Goal: Information Seeking & Learning: Find specific page/section

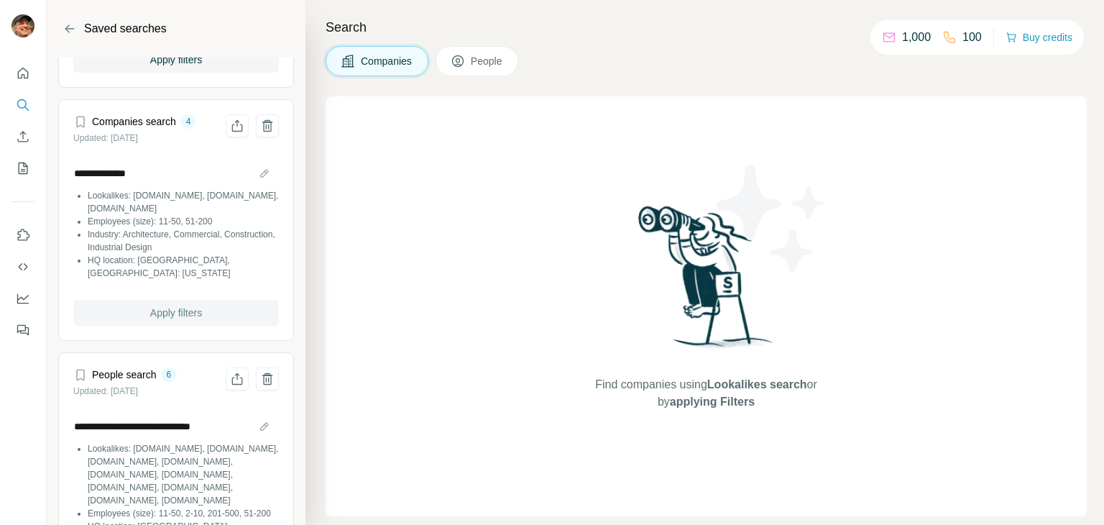
scroll to position [575, 0]
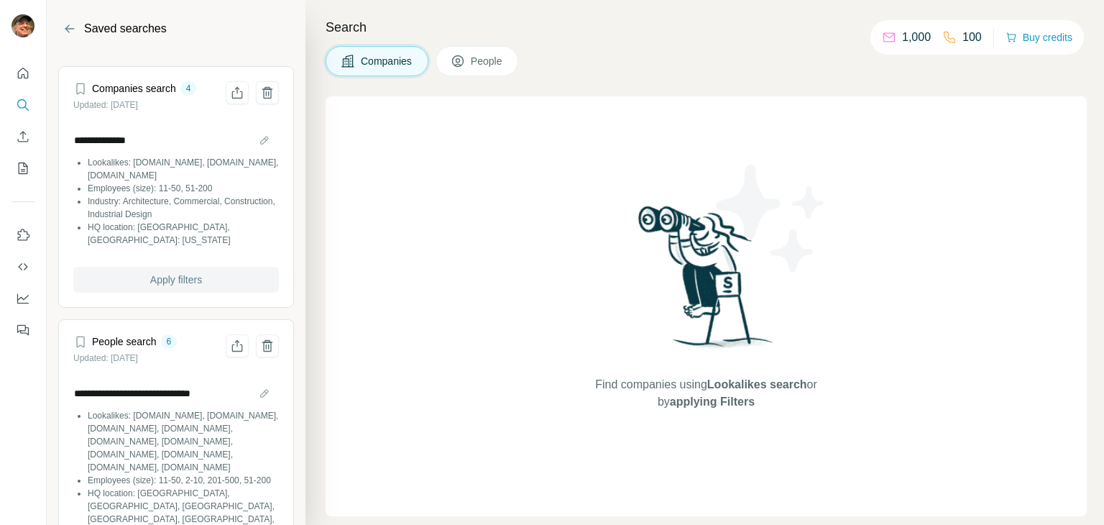
click at [187, 283] on span "Apply filters" at bounding box center [176, 279] width 52 height 14
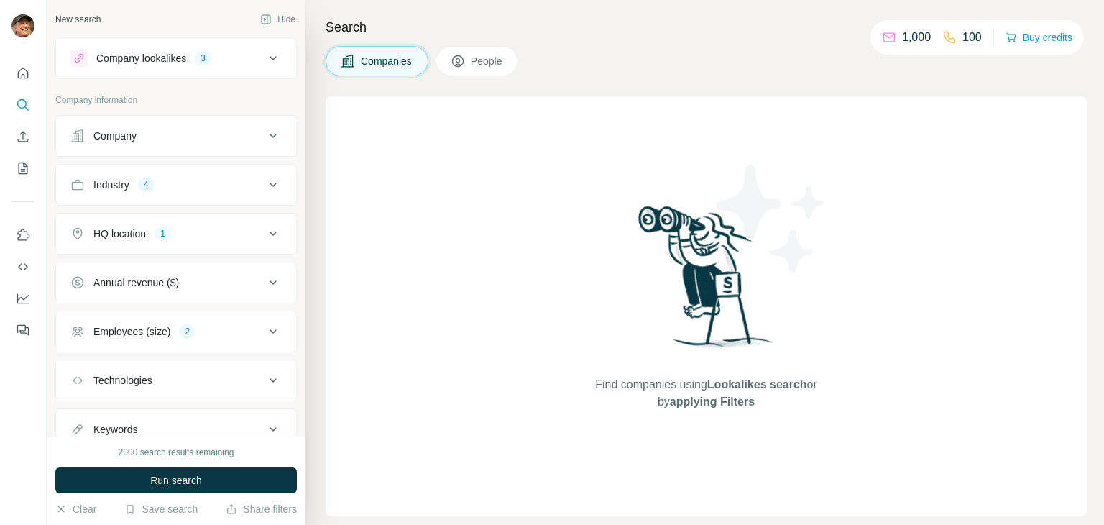
click at [265, 57] on icon at bounding box center [273, 58] width 17 height 17
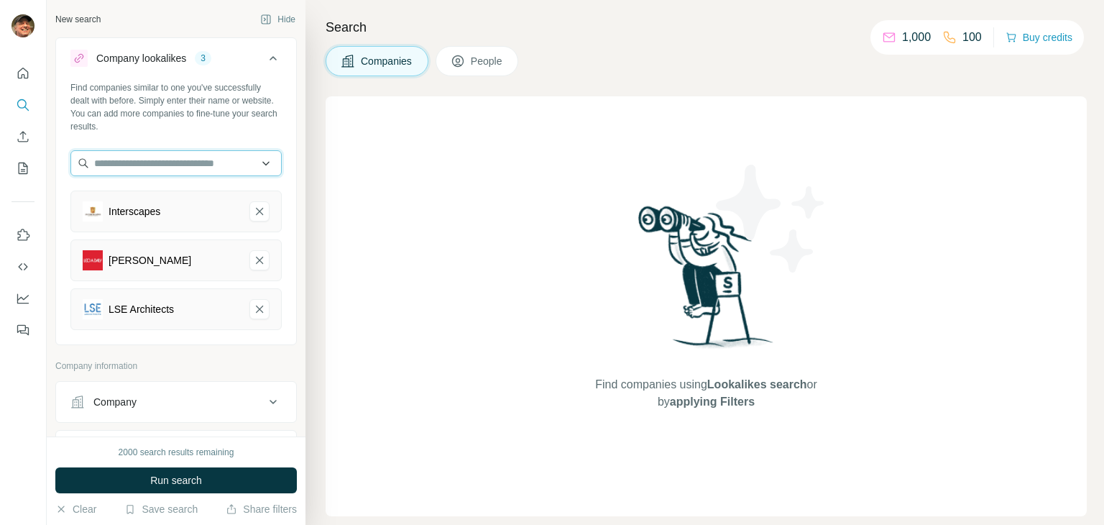
click at [155, 162] on input "text" at bounding box center [175, 163] width 211 height 26
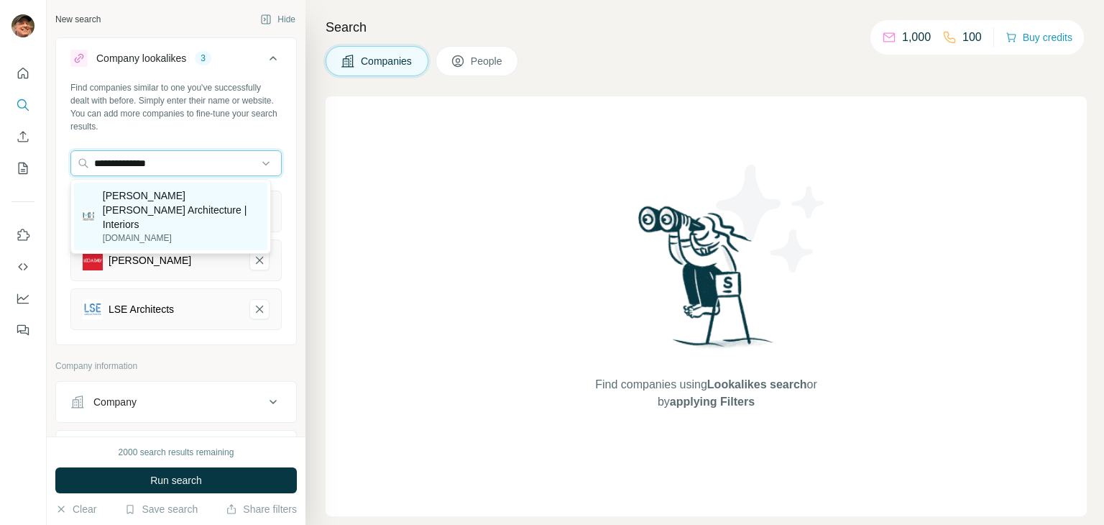
type input "**********"
click at [158, 203] on p "[PERSON_NAME] [PERSON_NAME] Architecture | Interiors" at bounding box center [181, 209] width 156 height 43
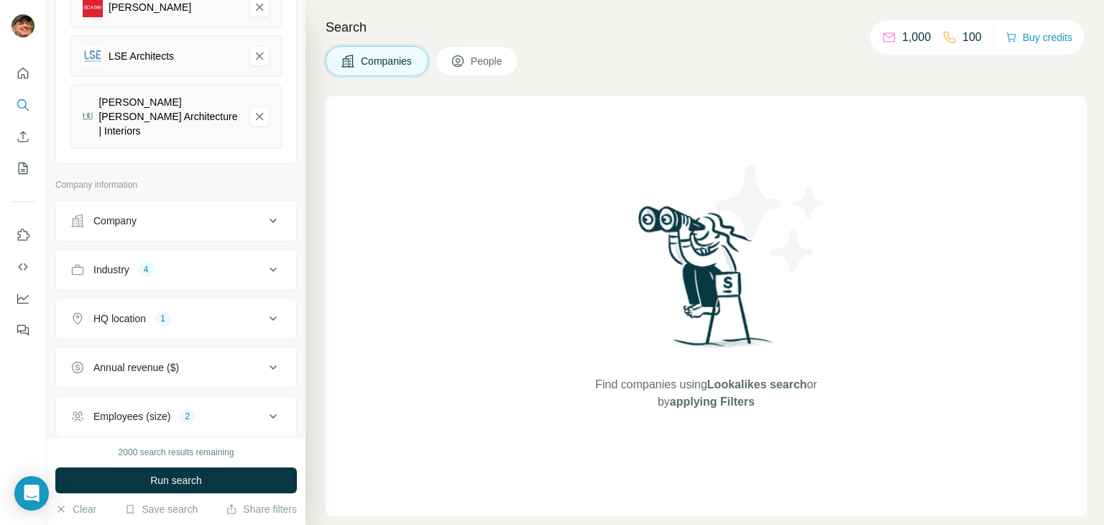
scroll to position [359, 0]
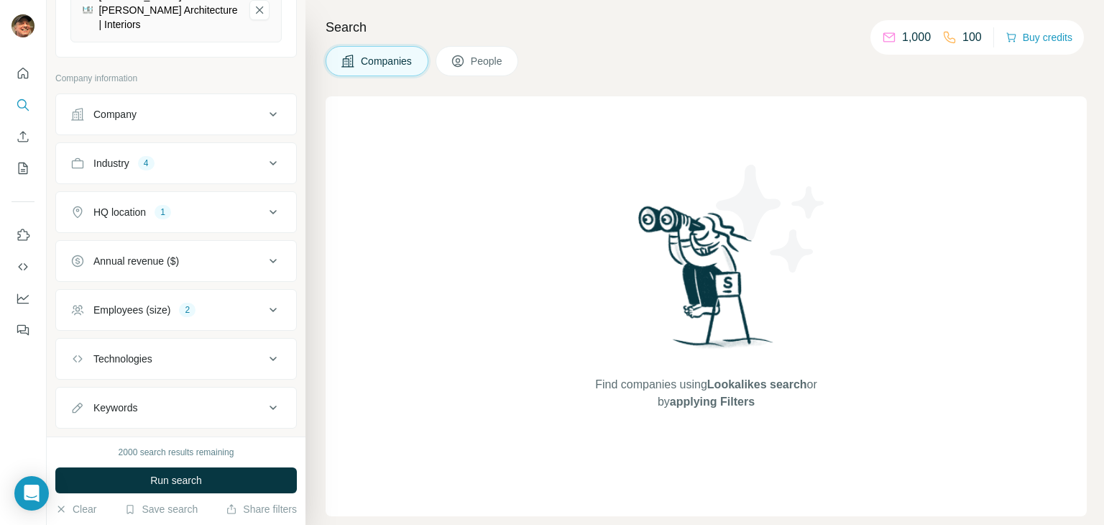
click at [204, 156] on div "Industry 4" at bounding box center [167, 163] width 194 height 14
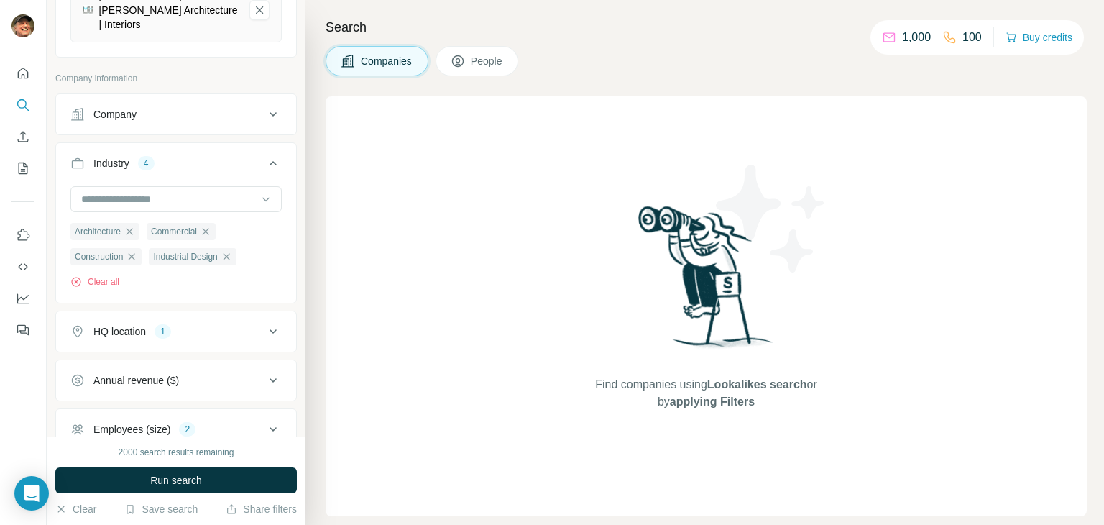
click at [204, 156] on div "Industry 4" at bounding box center [167, 163] width 194 height 14
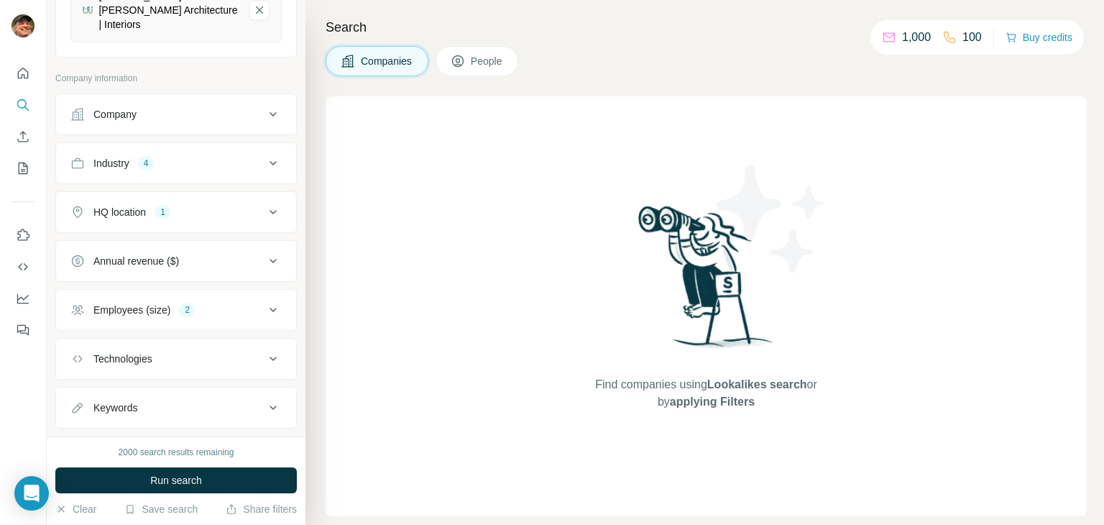
click at [206, 203] on button "HQ location 1" at bounding box center [176, 212] width 240 height 35
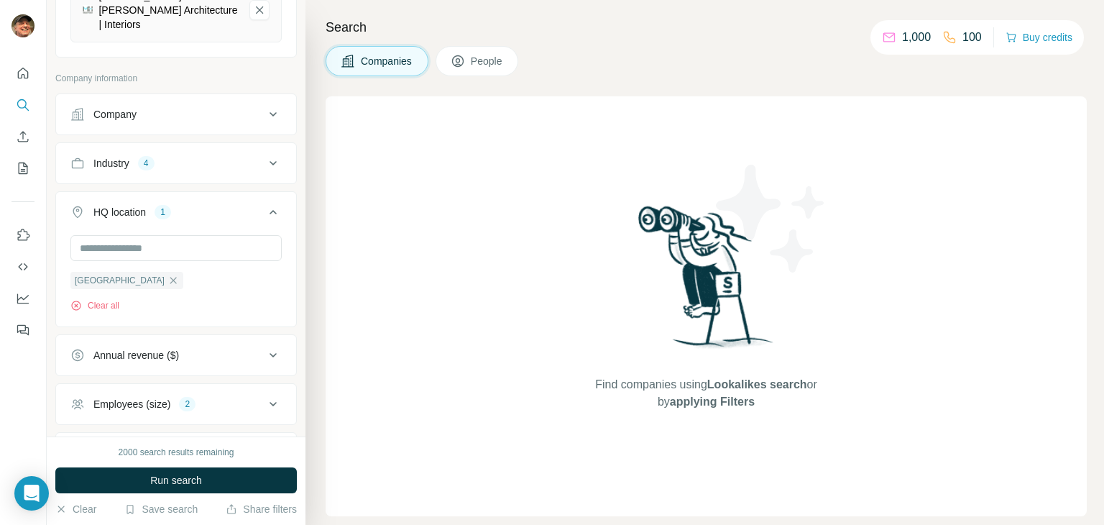
click at [213, 205] on div "HQ location 1" at bounding box center [167, 212] width 194 height 14
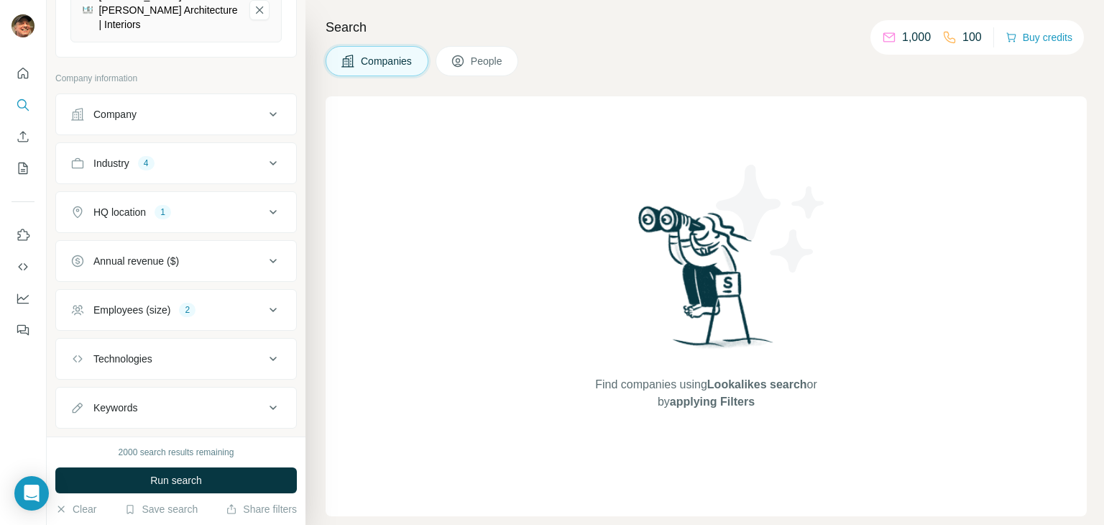
click at [224, 303] on div "Employees (size) 2" at bounding box center [167, 310] width 194 height 14
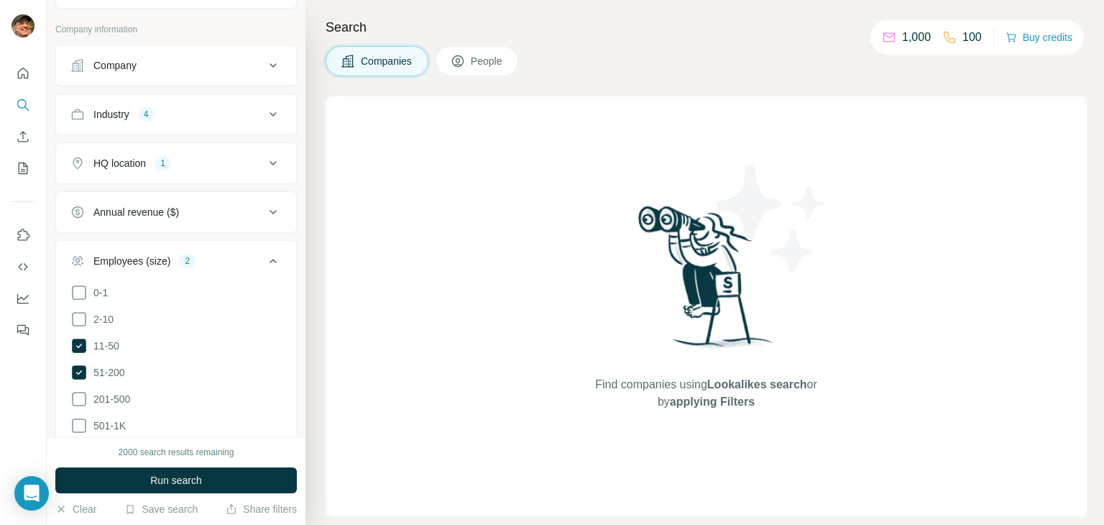
scroll to position [431, 0]
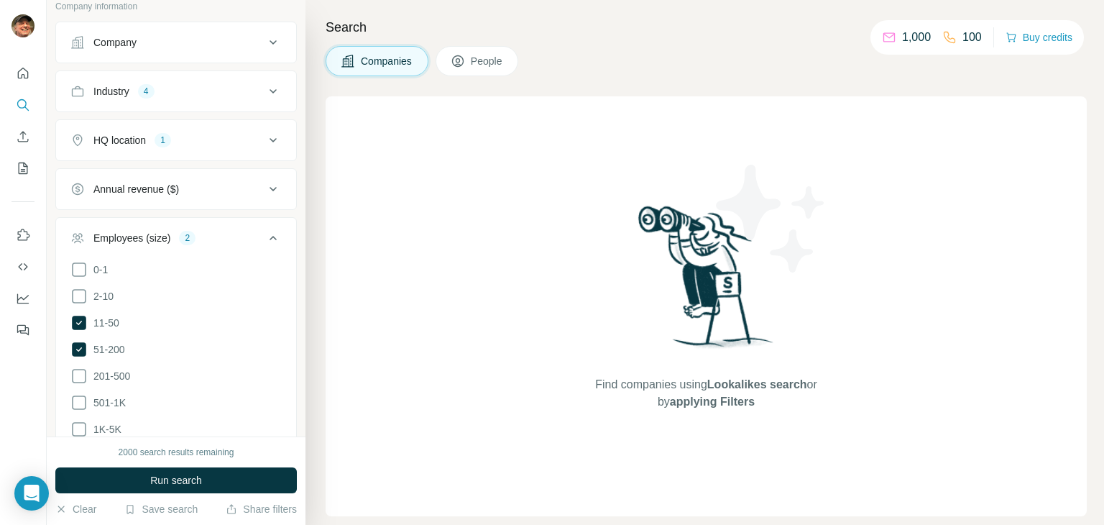
click at [265, 229] on icon at bounding box center [273, 237] width 17 height 17
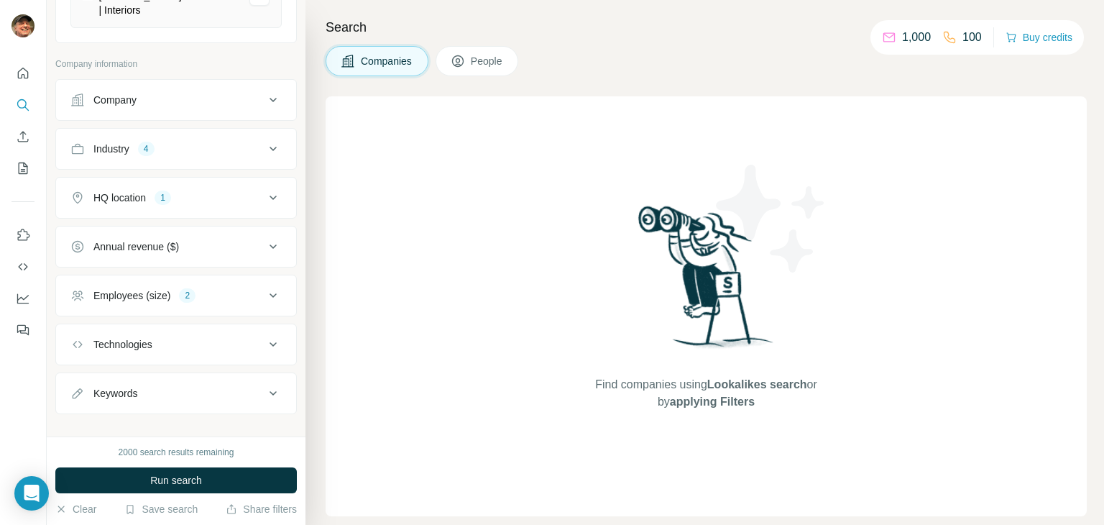
click at [193, 386] on div "Keywords" at bounding box center [167, 393] width 194 height 14
click at [170, 416] on input "text" at bounding box center [161, 429] width 183 height 26
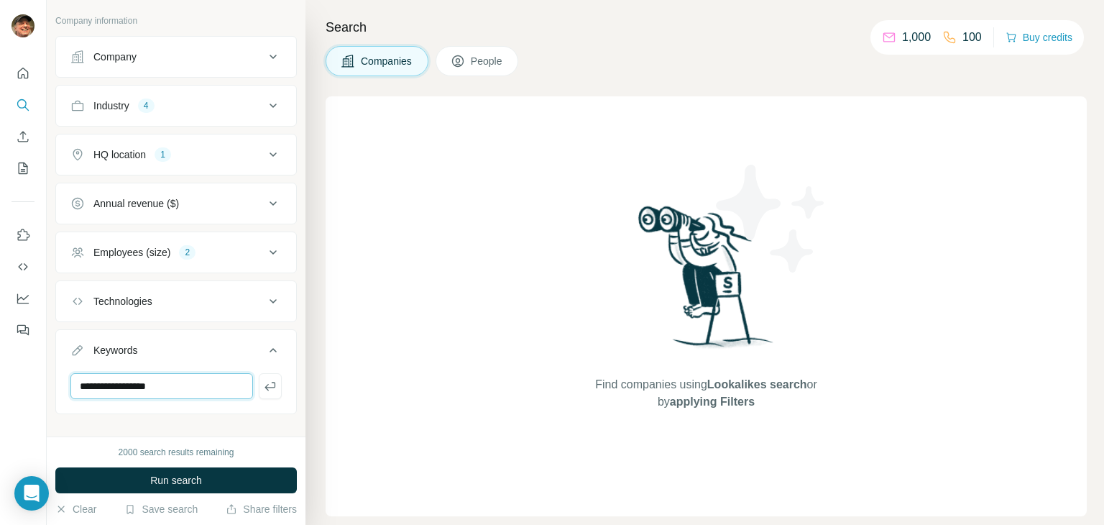
type input "**********"
type input "*"
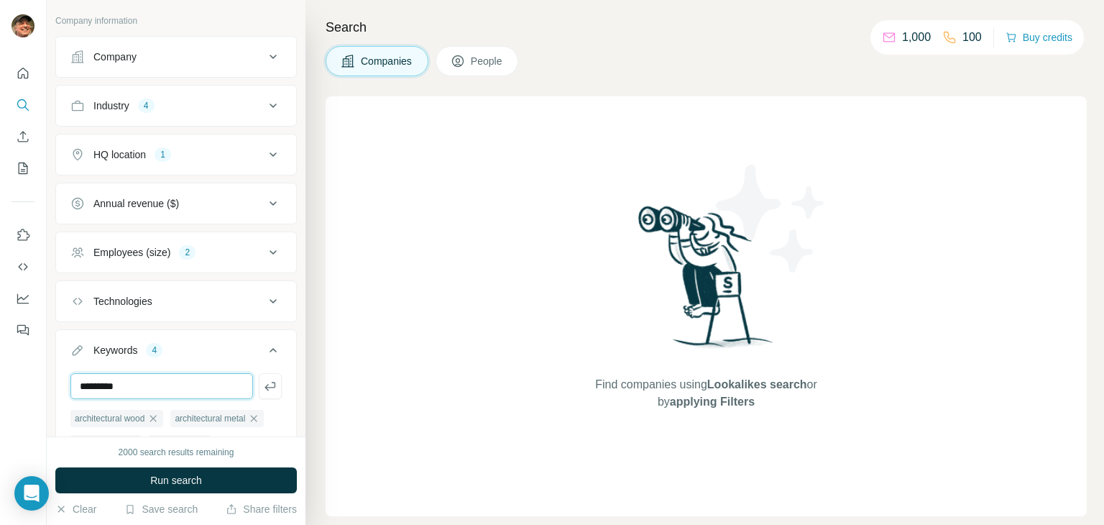
type input "*********"
type input "**********"
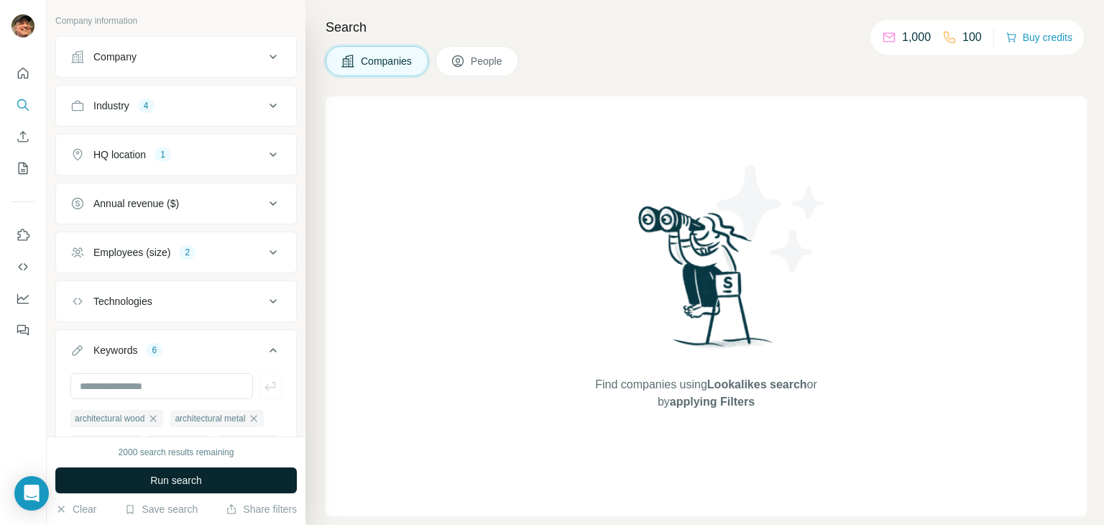
click at [210, 477] on button "Run search" at bounding box center [176, 480] width 242 height 26
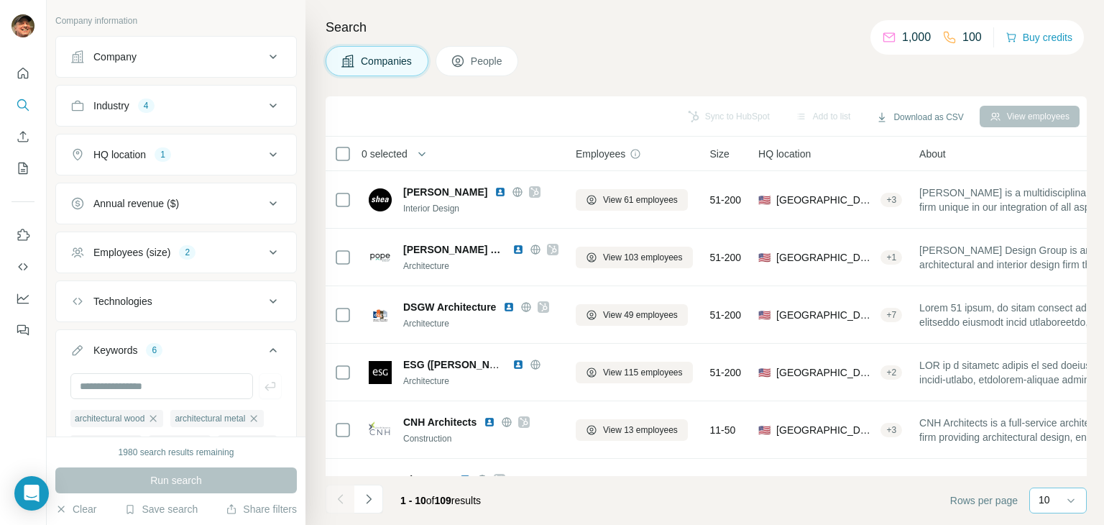
click at [1050, 504] on div "10" at bounding box center [1057, 499] width 36 height 14
click at [1062, 389] on div "60" at bounding box center [1058, 390] width 33 height 14
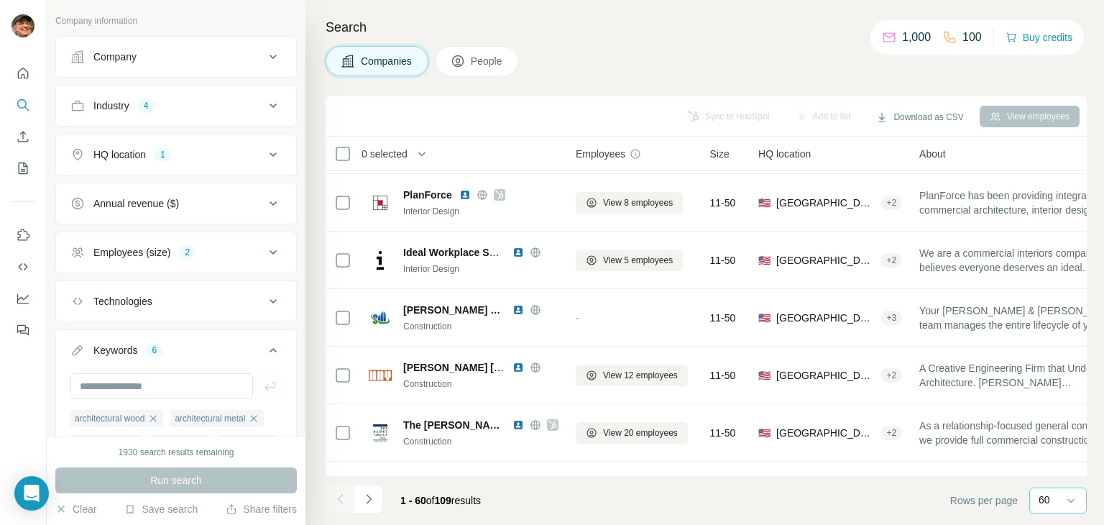
scroll to position [288, 0]
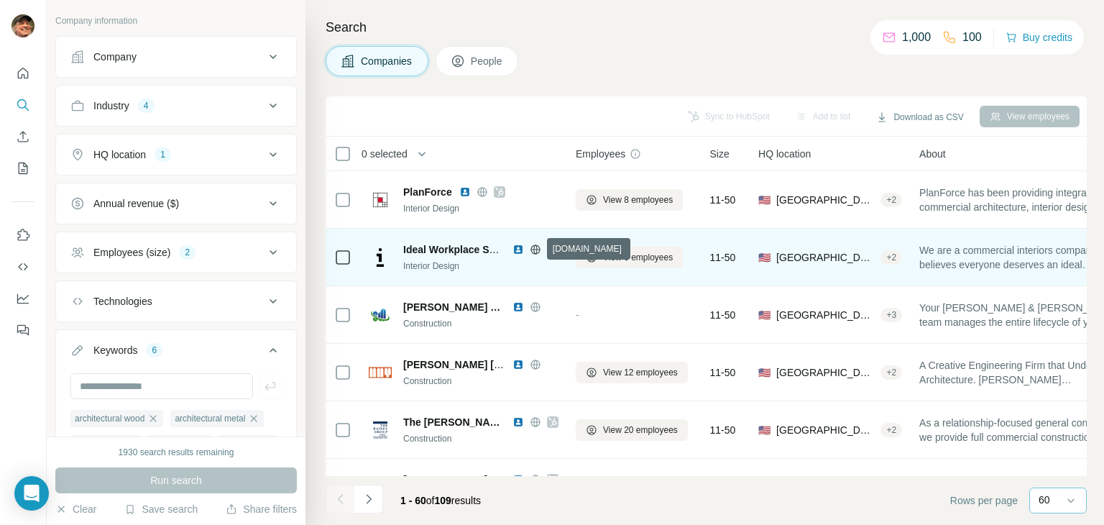
click at [531, 249] on icon at bounding box center [535, 248] width 9 height 9
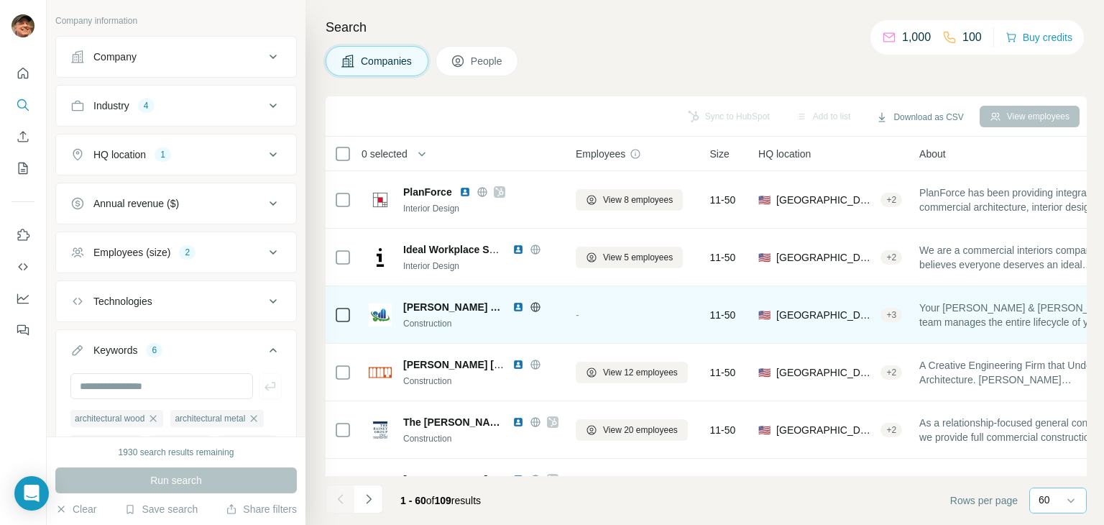
click at [530, 306] on icon at bounding box center [536, 307] width 12 height 12
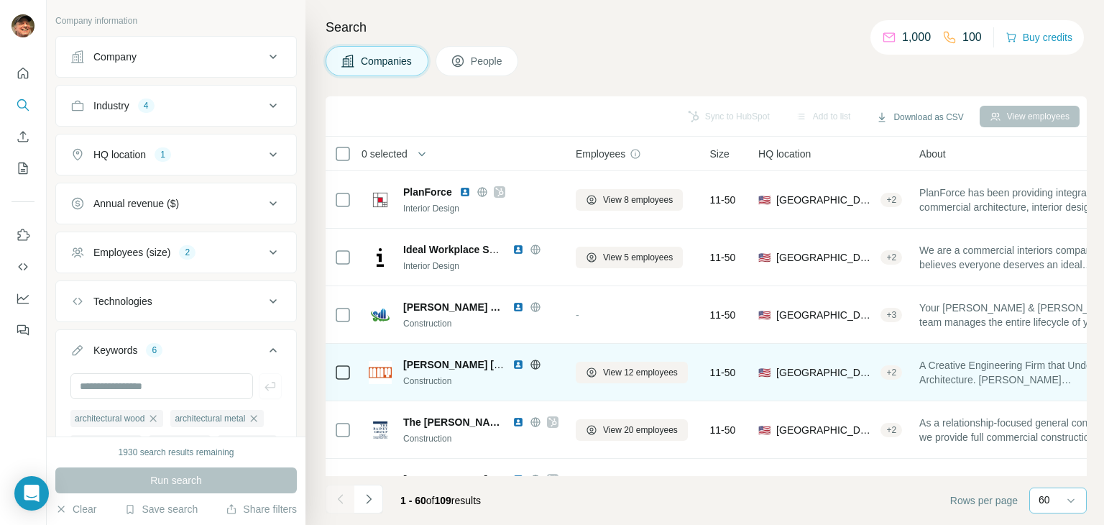
click at [538, 367] on icon at bounding box center [536, 365] width 12 height 12
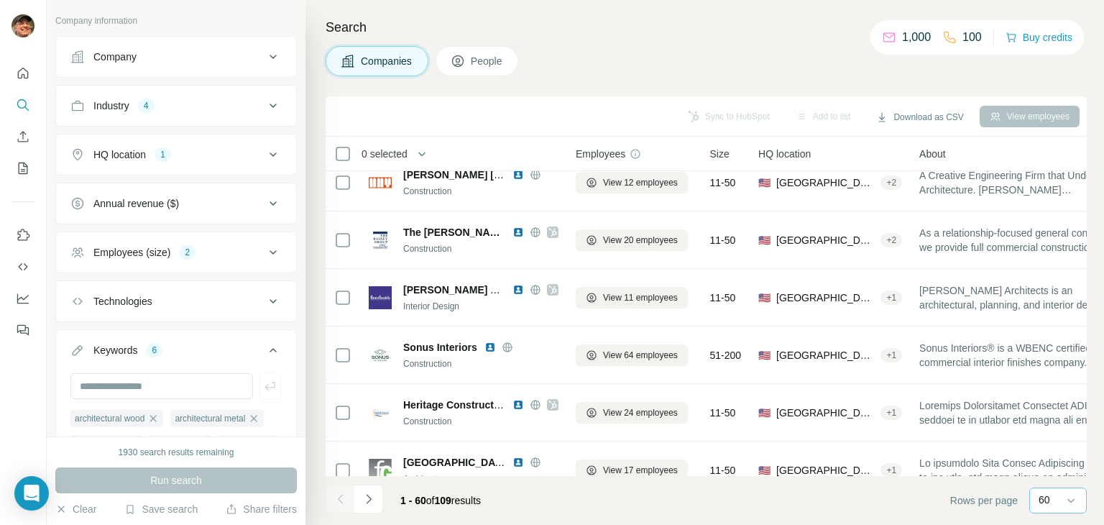
scroll to position [503, 0]
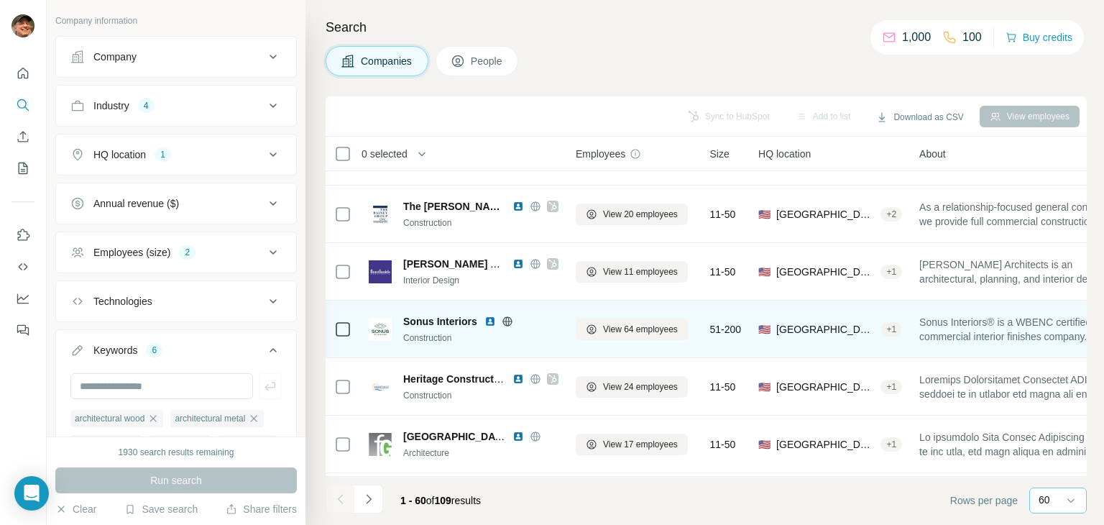
click at [506, 321] on icon at bounding box center [506, 321] width 9 height 1
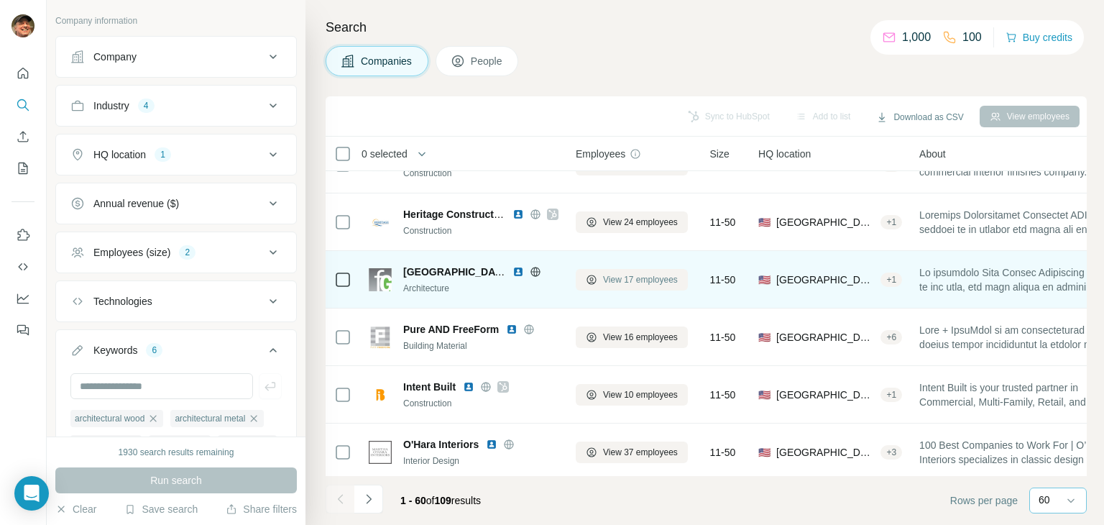
scroll to position [719, 0]
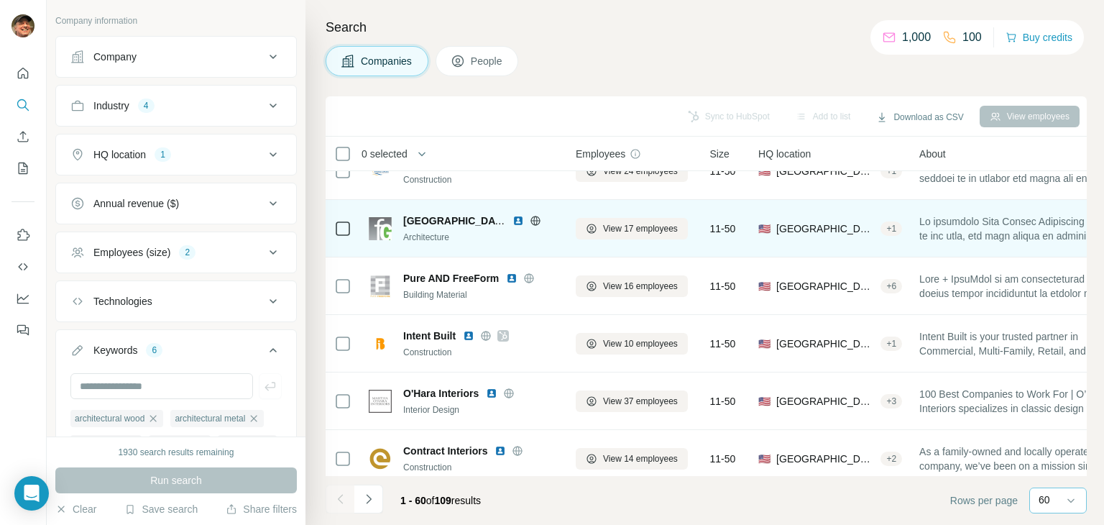
click at [532, 220] on icon at bounding box center [535, 220] width 9 height 1
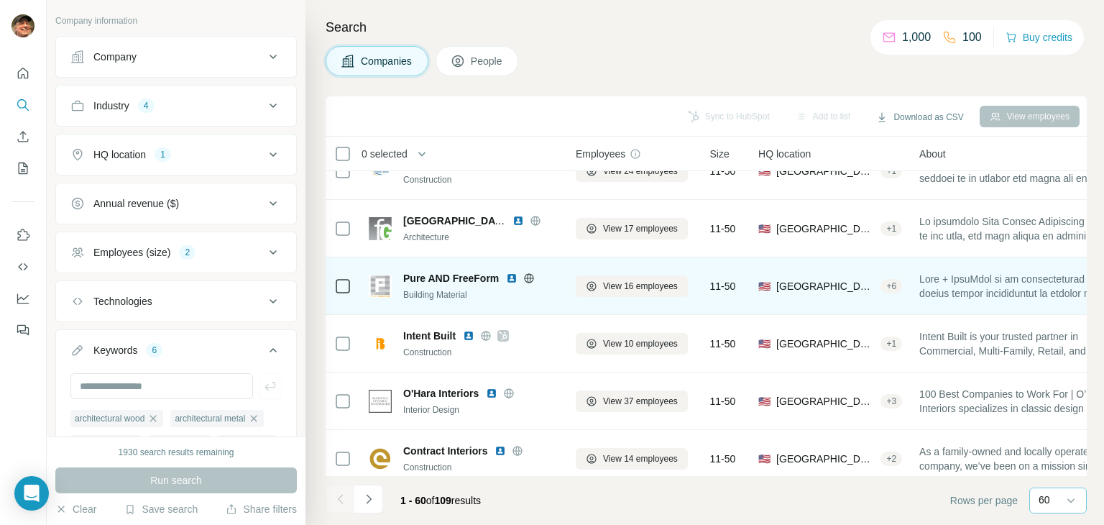
click at [531, 278] on icon at bounding box center [529, 278] width 12 height 12
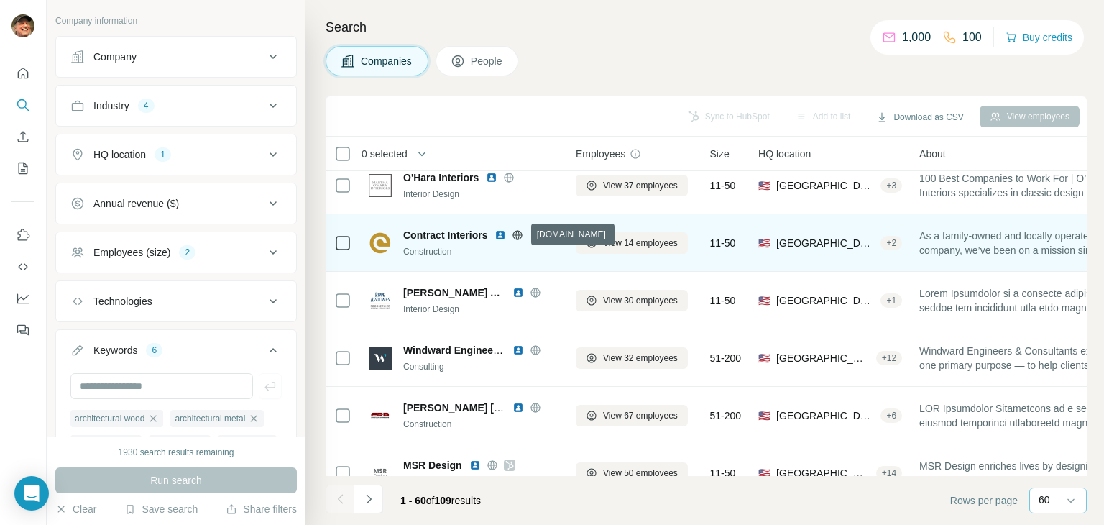
scroll to position [863, 0]
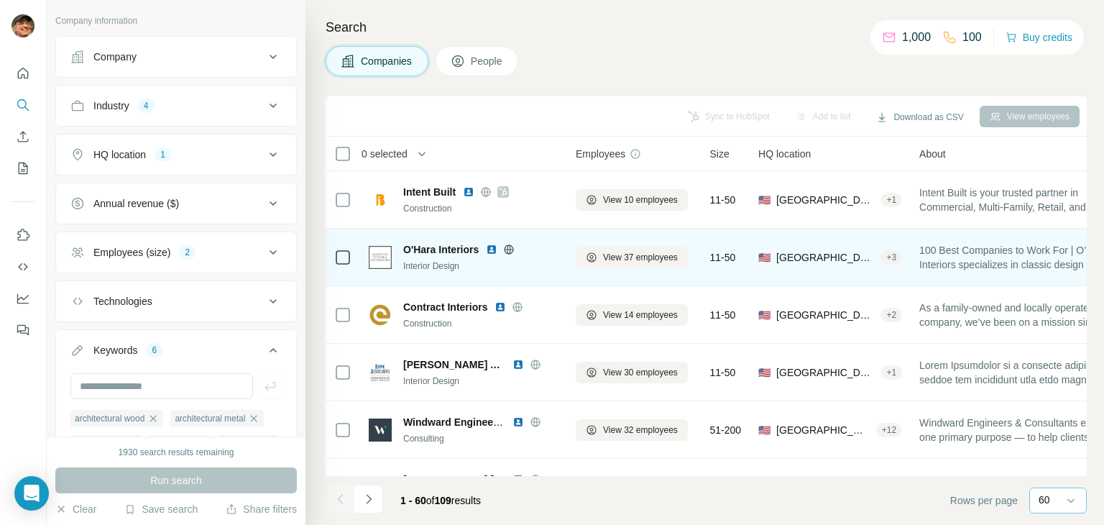
click at [505, 245] on icon at bounding box center [509, 250] width 12 height 12
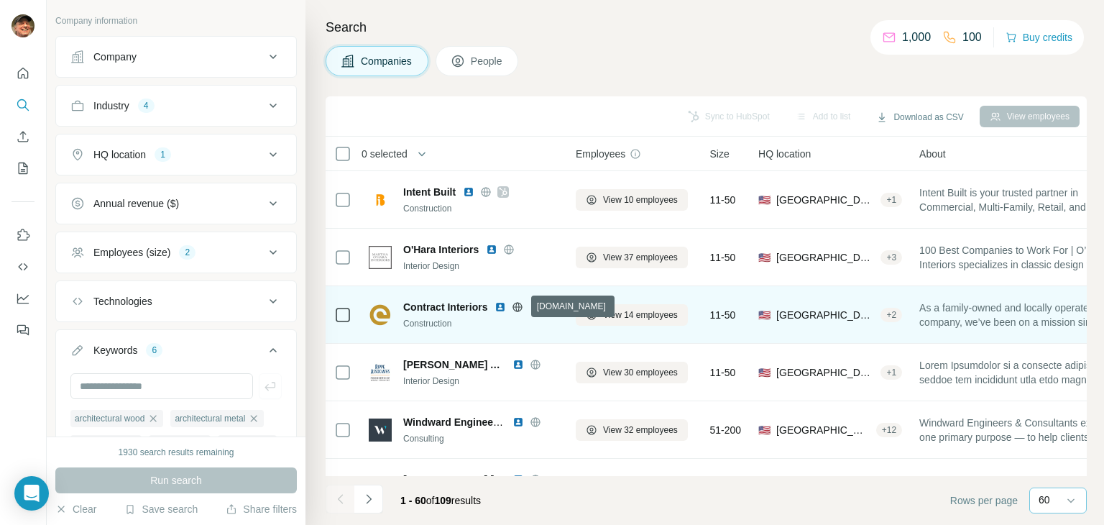
click at [517, 304] on icon at bounding box center [518, 307] width 12 height 12
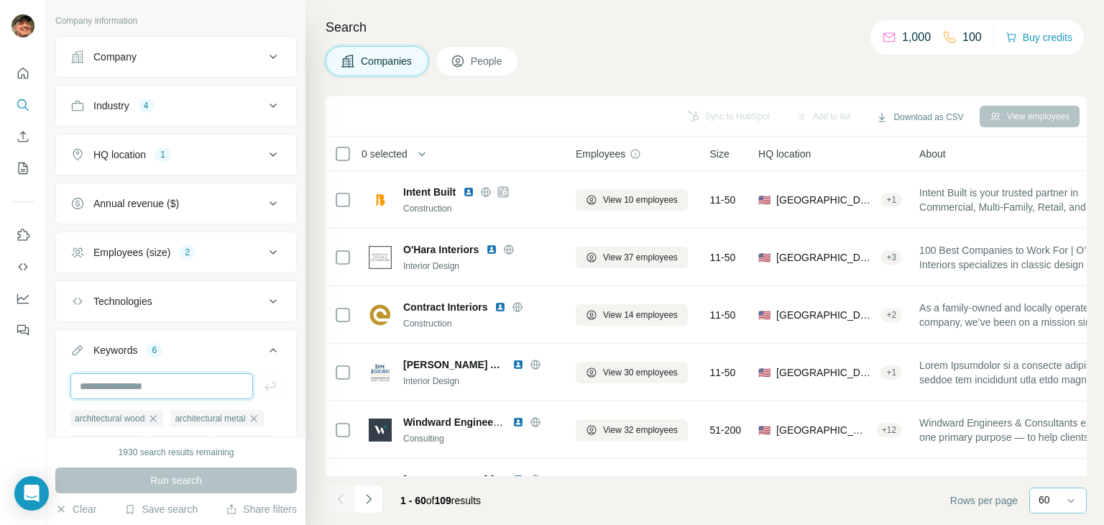
click at [129, 373] on input "text" at bounding box center [161, 386] width 183 height 26
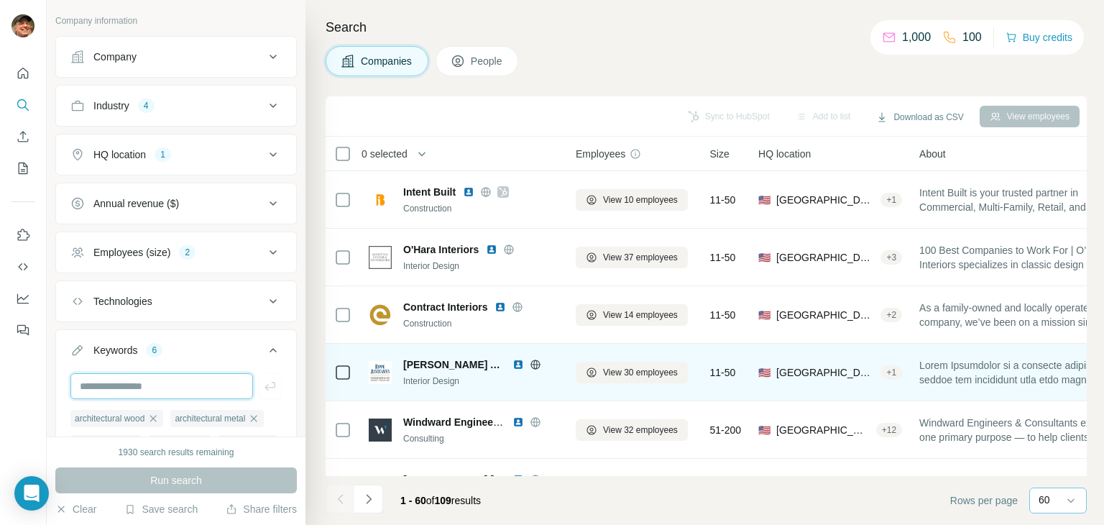
scroll to position [935, 0]
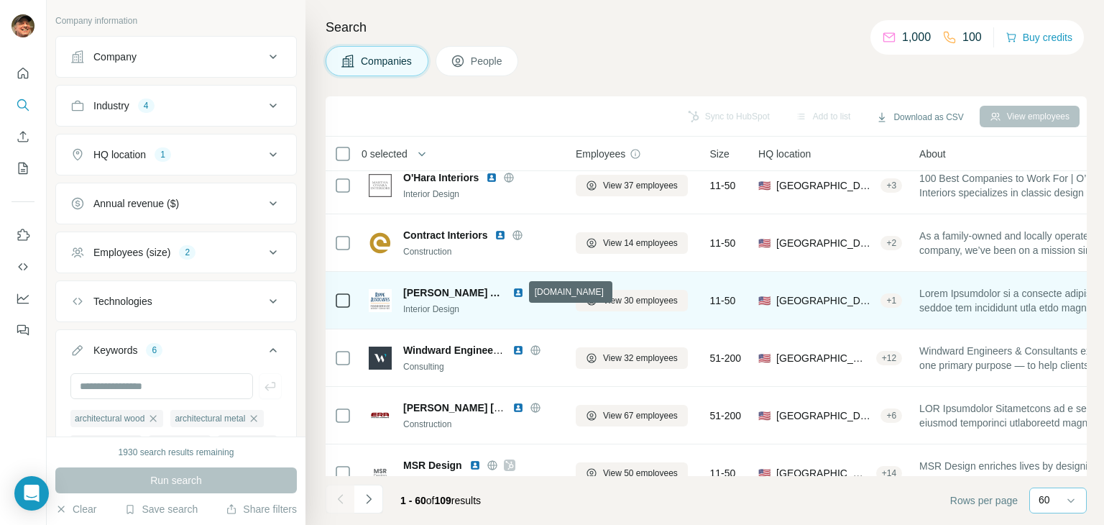
click at [531, 292] on icon at bounding box center [535, 292] width 9 height 1
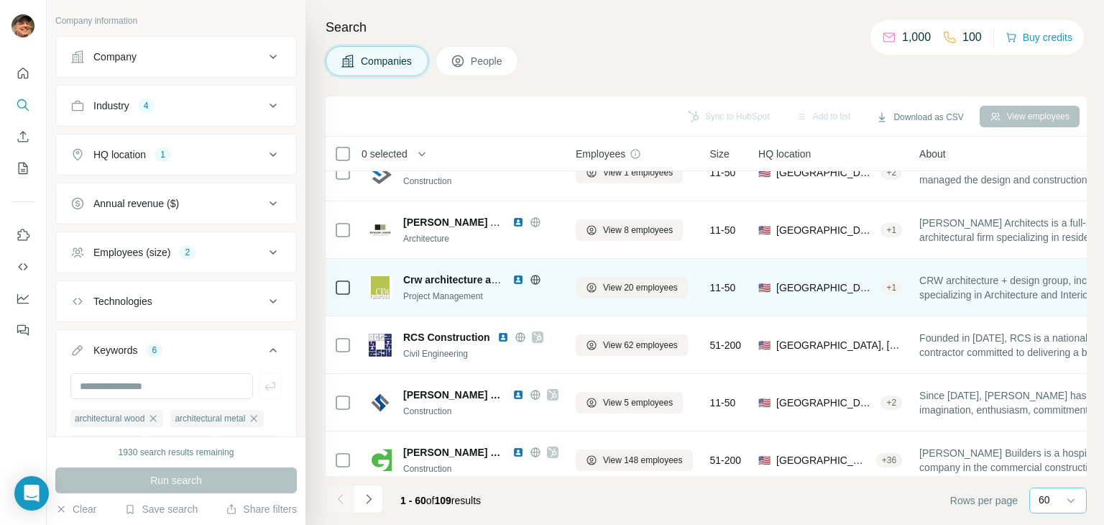
scroll to position [1294, 0]
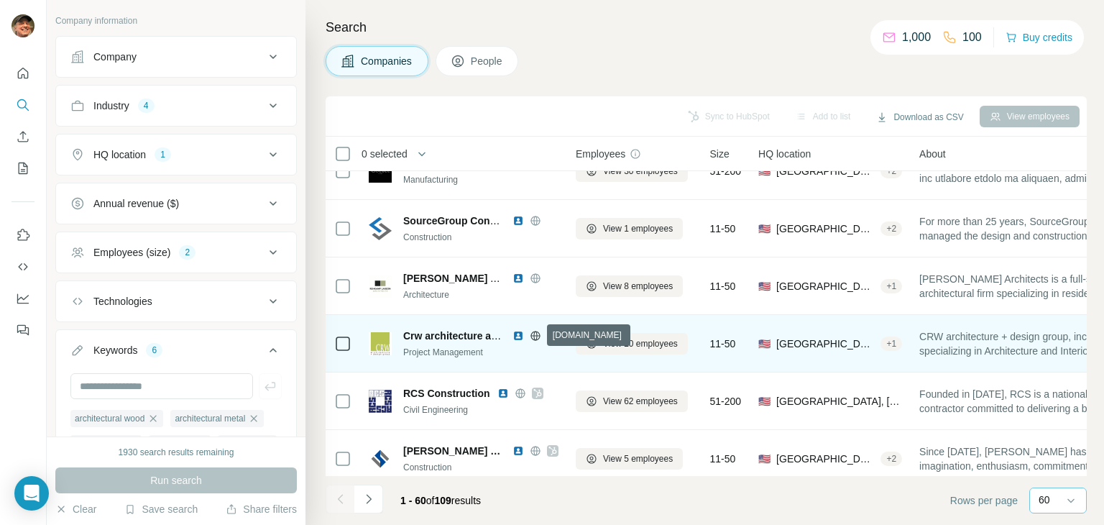
click at [533, 335] on icon at bounding box center [535, 335] width 9 height 1
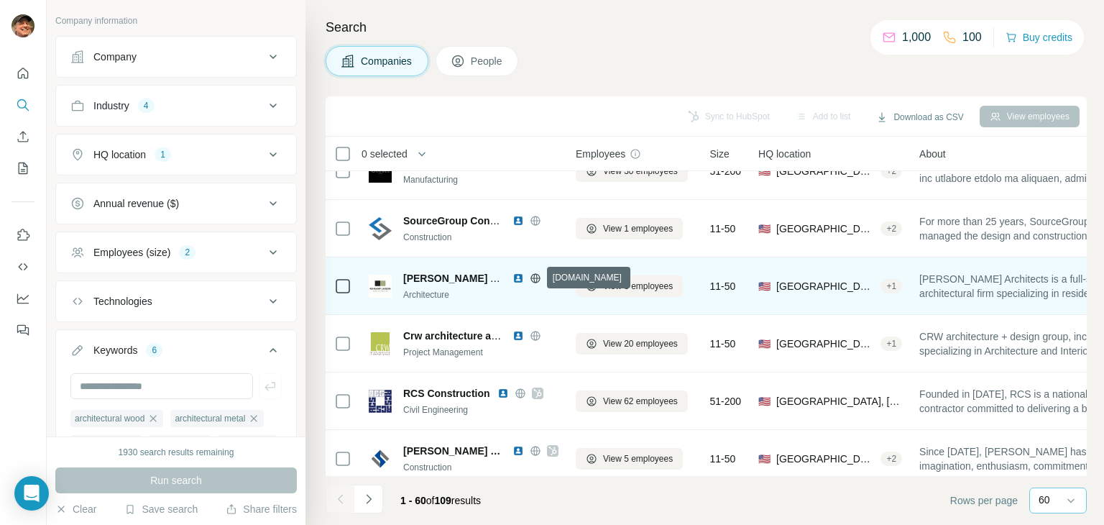
click at [536, 280] on icon at bounding box center [535, 277] width 4 height 9
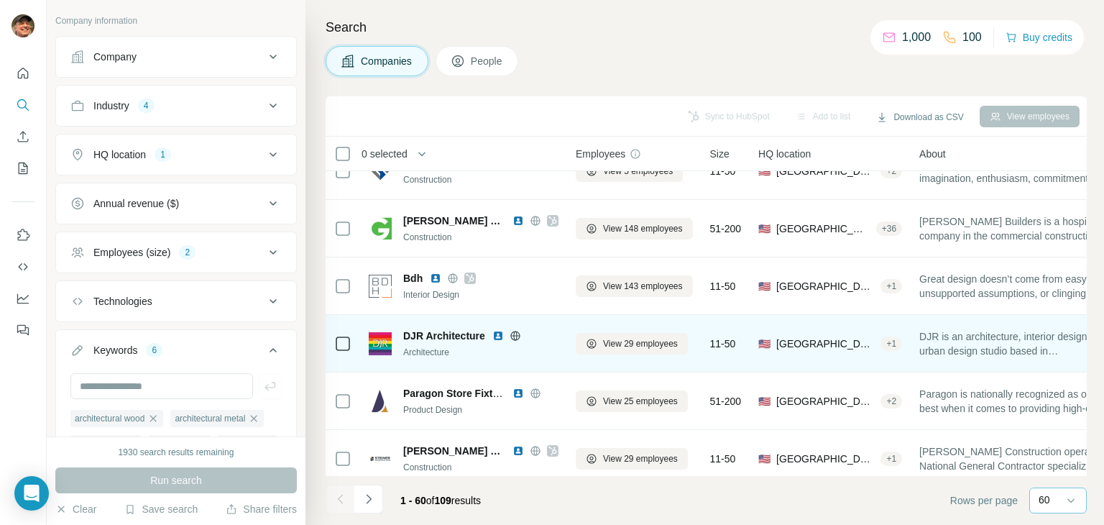
scroll to position [1653, 0]
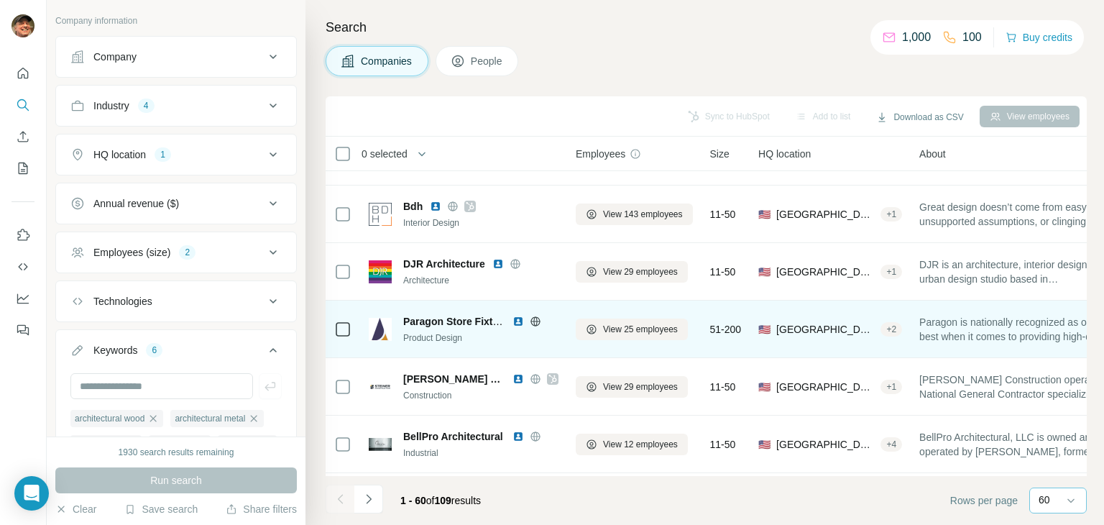
click at [536, 322] on icon at bounding box center [536, 322] width 12 height 12
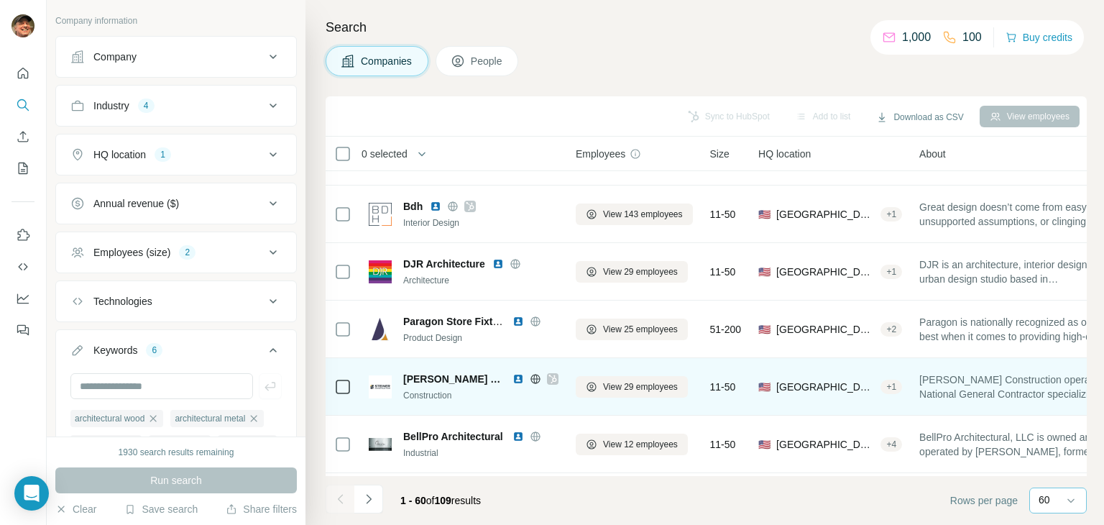
scroll to position [1725, 0]
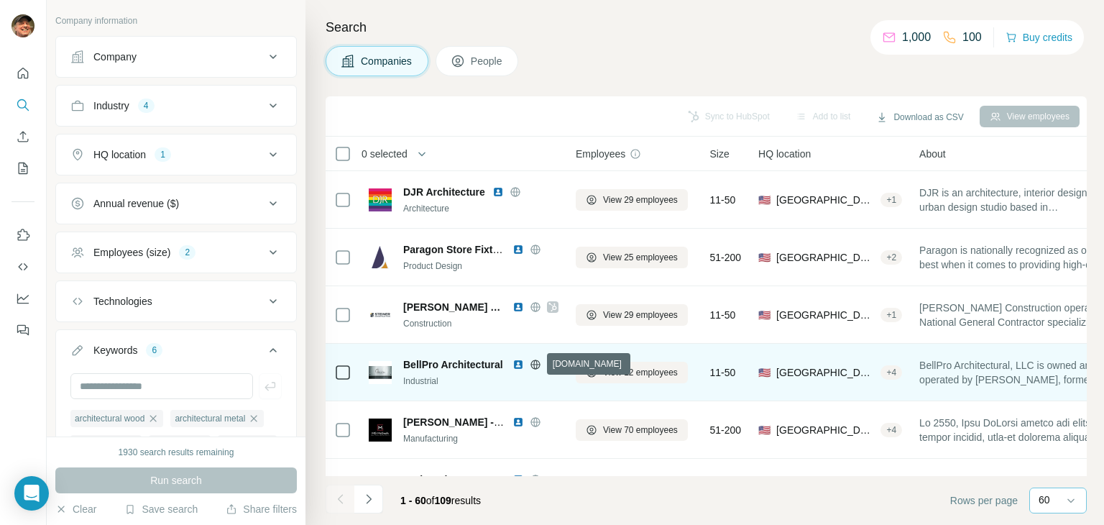
click at [535, 364] on icon at bounding box center [536, 365] width 12 height 12
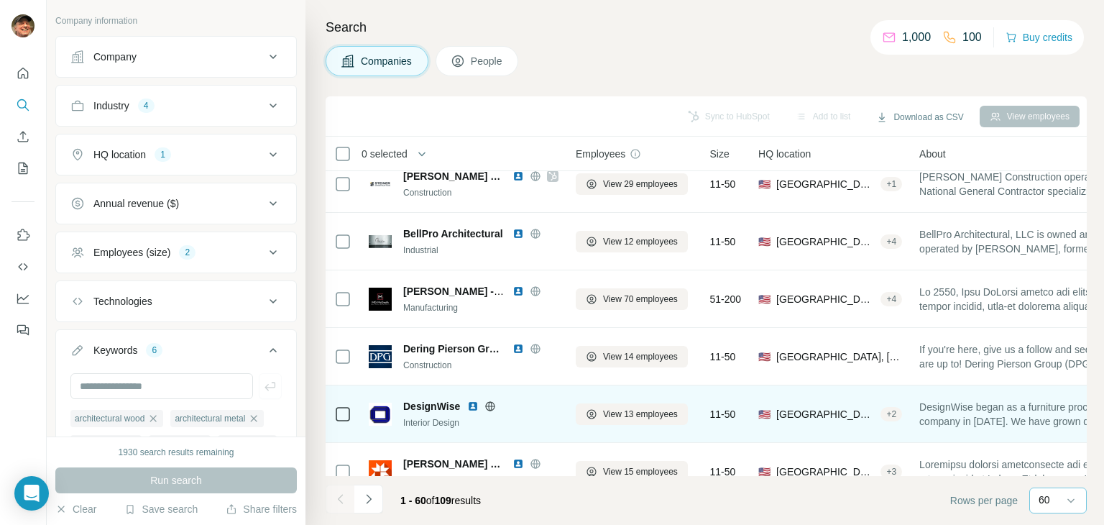
scroll to position [1869, 0]
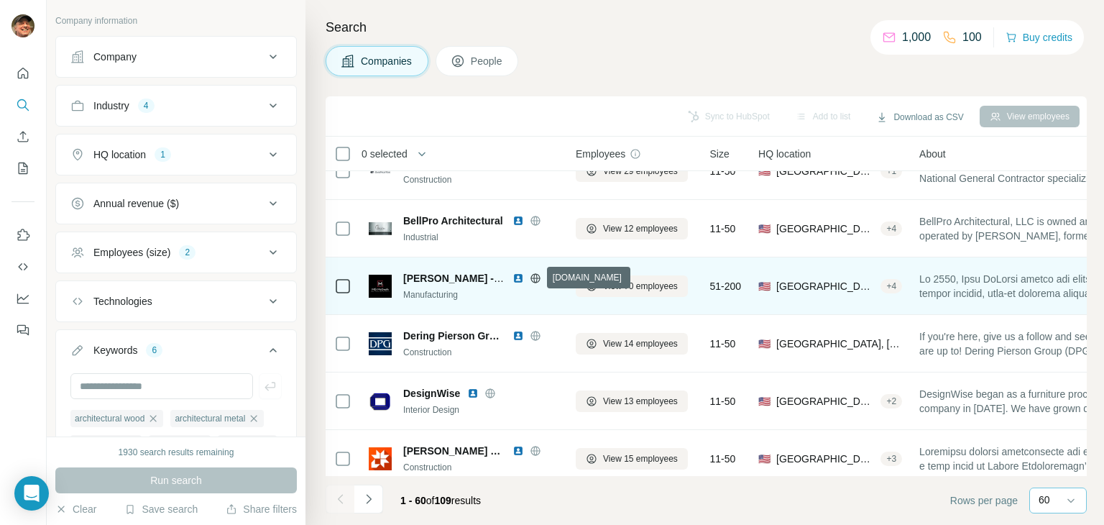
click at [535, 277] on icon at bounding box center [535, 277] width 9 height 1
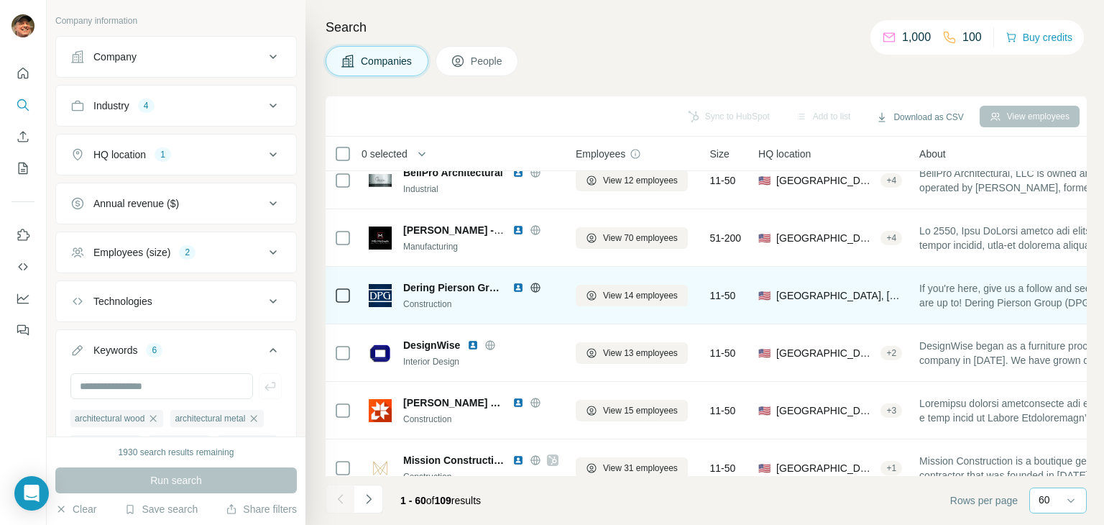
scroll to position [1941, 0]
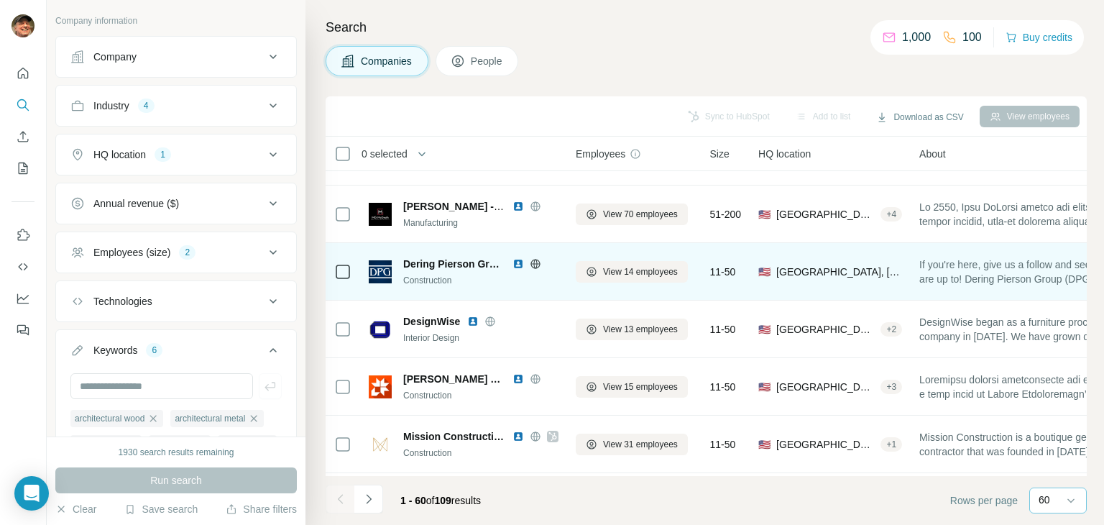
click at [534, 262] on icon at bounding box center [535, 263] width 4 height 9
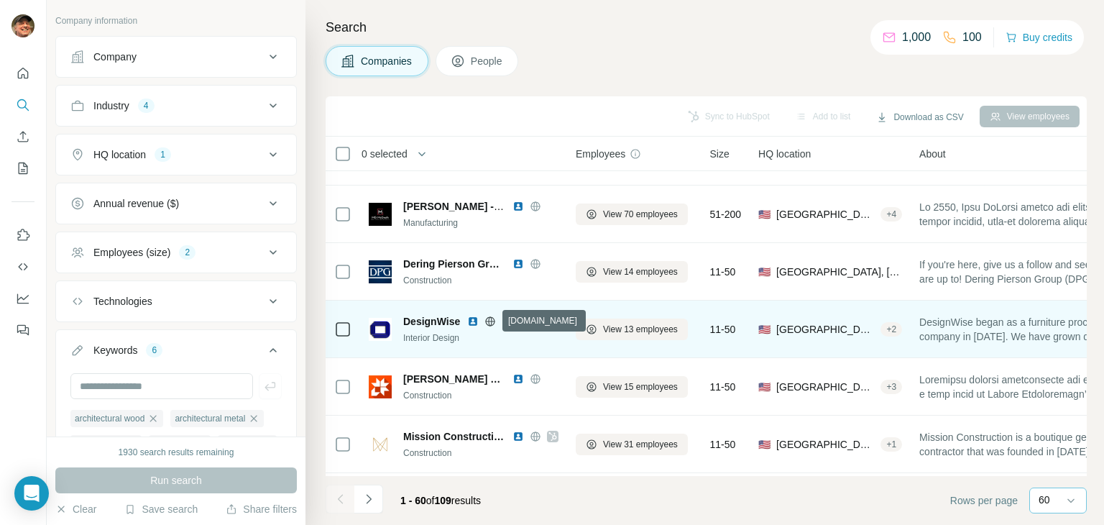
click at [490, 318] on icon at bounding box center [491, 320] width 4 height 9
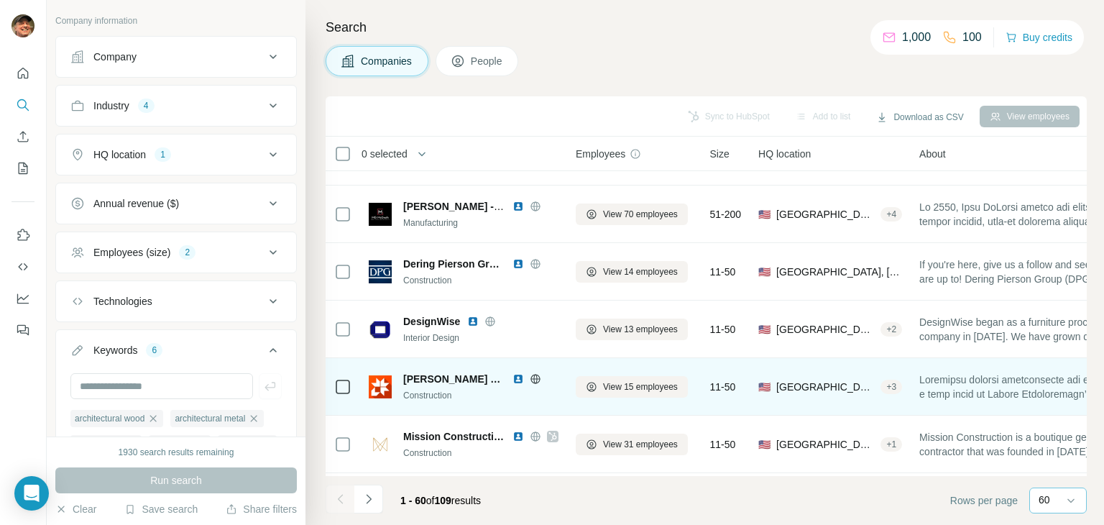
click at [531, 375] on icon at bounding box center [535, 378] width 9 height 9
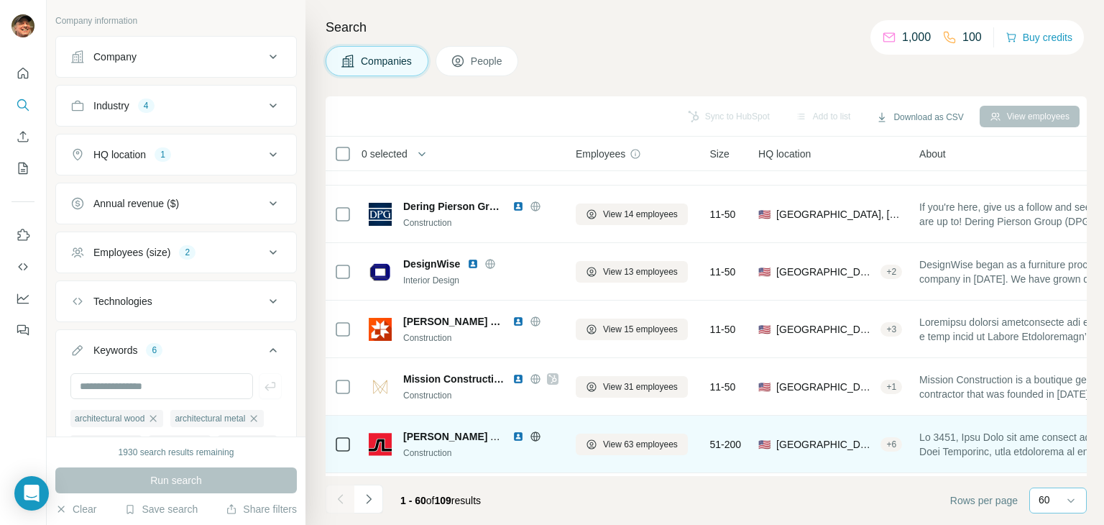
scroll to position [2085, 0]
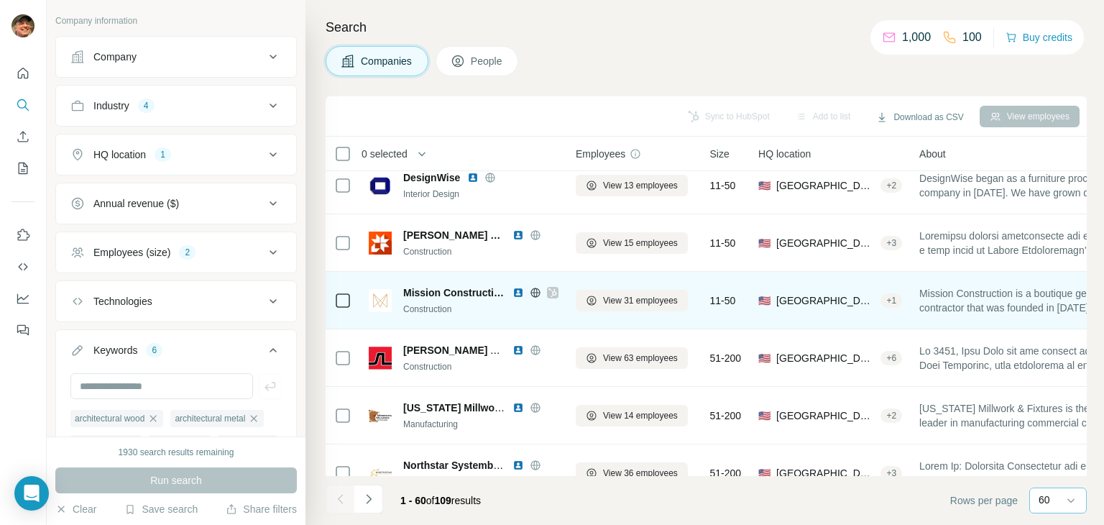
click at [533, 290] on icon at bounding box center [536, 293] width 12 height 12
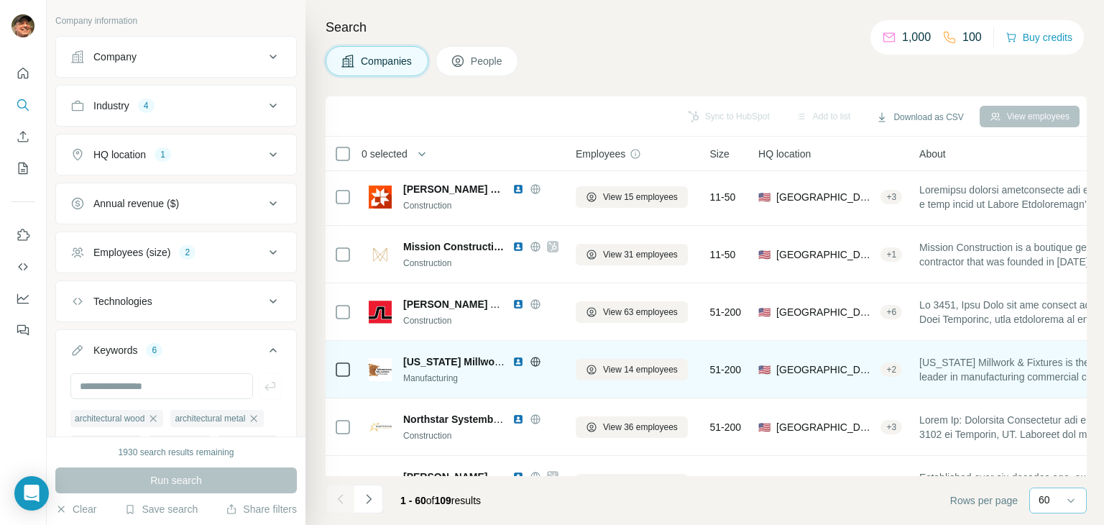
scroll to position [2157, 0]
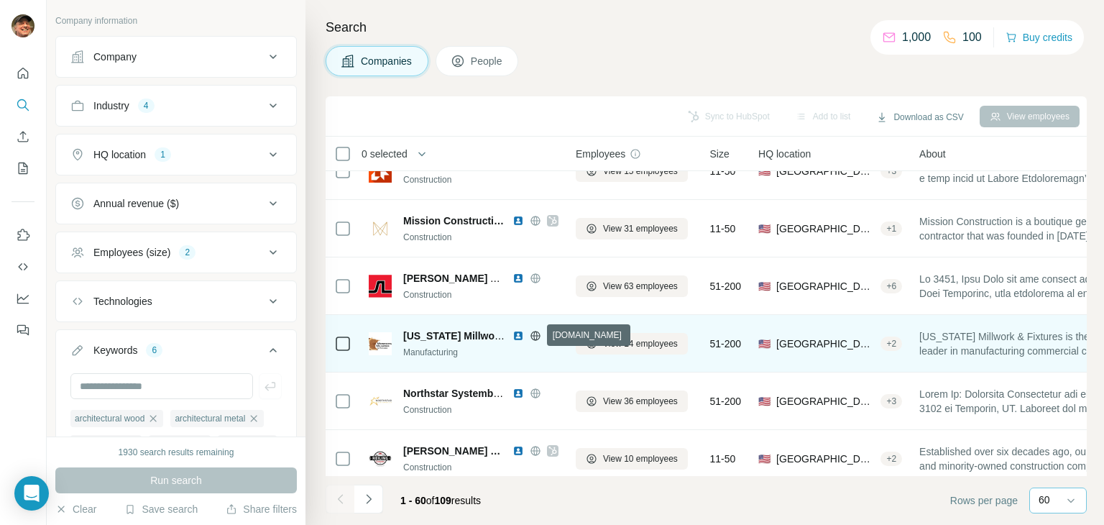
click at [539, 334] on icon at bounding box center [535, 335] width 9 height 9
